Goal: Task Accomplishment & Management: Manage account settings

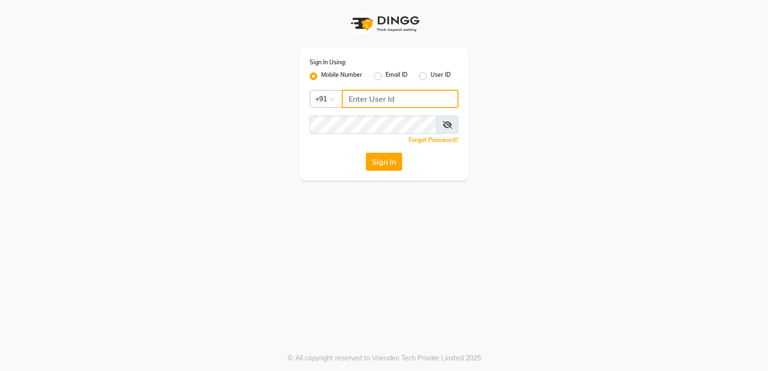
click at [363, 102] on input "Username" at bounding box center [400, 99] width 117 height 18
drag, startPoint x: 351, startPoint y: 100, endPoint x: 421, endPoint y: 98, distance: 70.6
click at [428, 100] on input "8169518462" at bounding box center [400, 99] width 117 height 18
type input "8169518462"
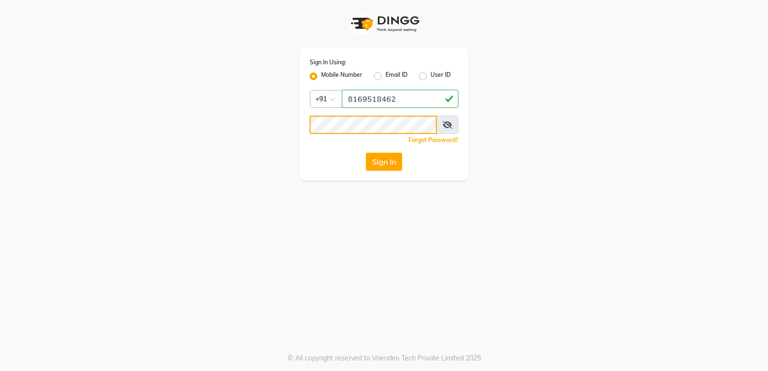
click at [366, 153] on button "Sign In" at bounding box center [384, 162] width 36 height 18
